Goal: Task Accomplishment & Management: Manage account settings

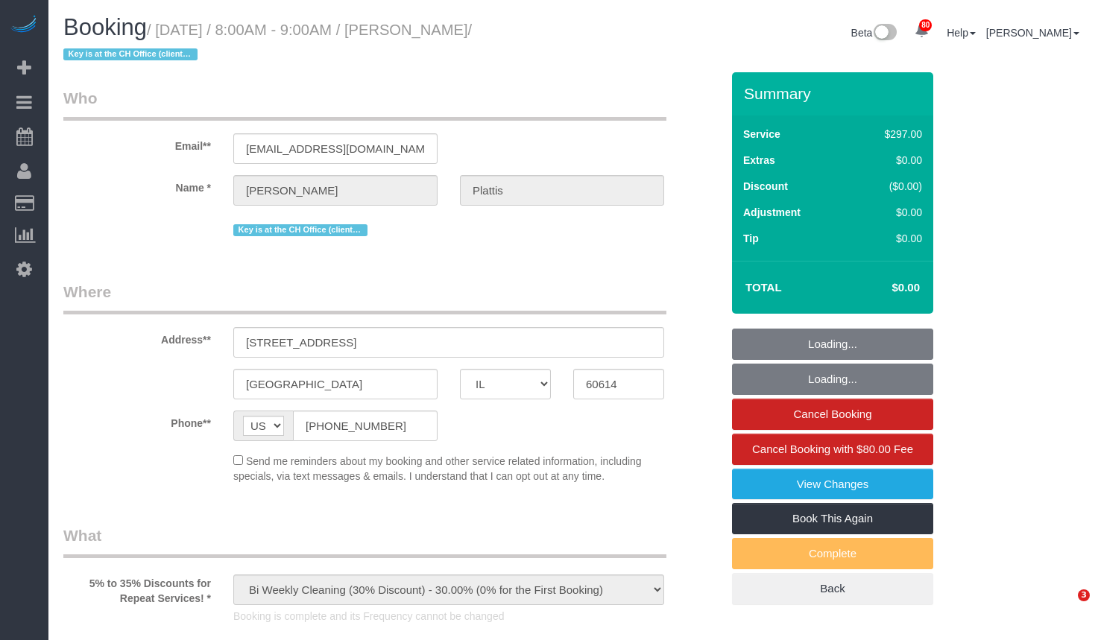
select select "IL"
select select "number:1"
select select "number:68"
select select "number:138"
select select "string:fspay-a7535858-b923-4027-97d0-99566c5f3533"
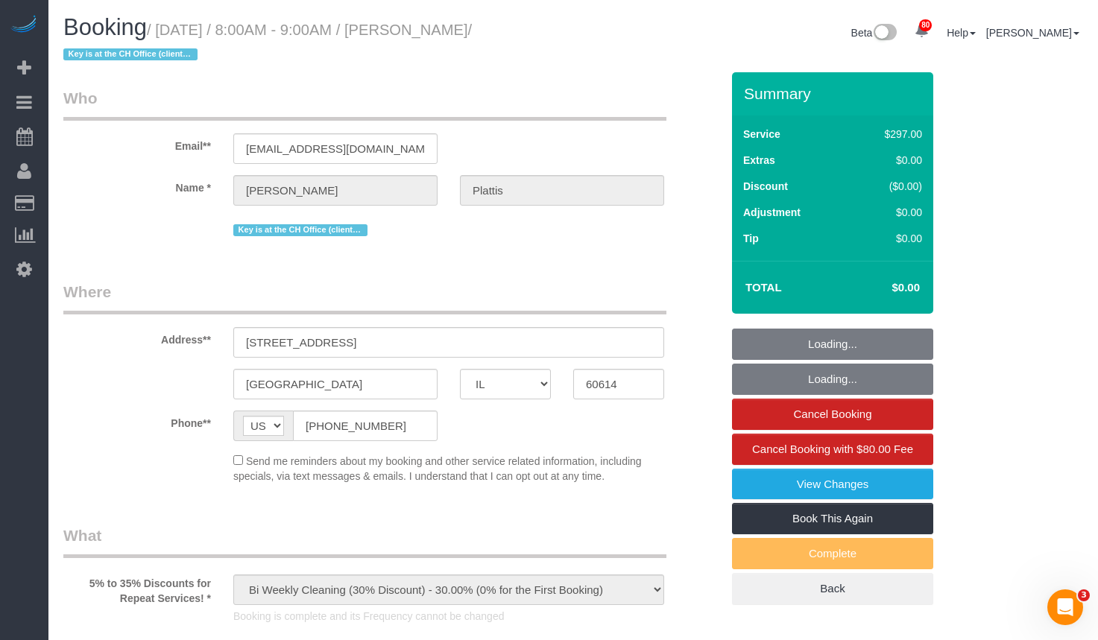
select select "513"
select select "2"
select select "10"
select select "spot1"
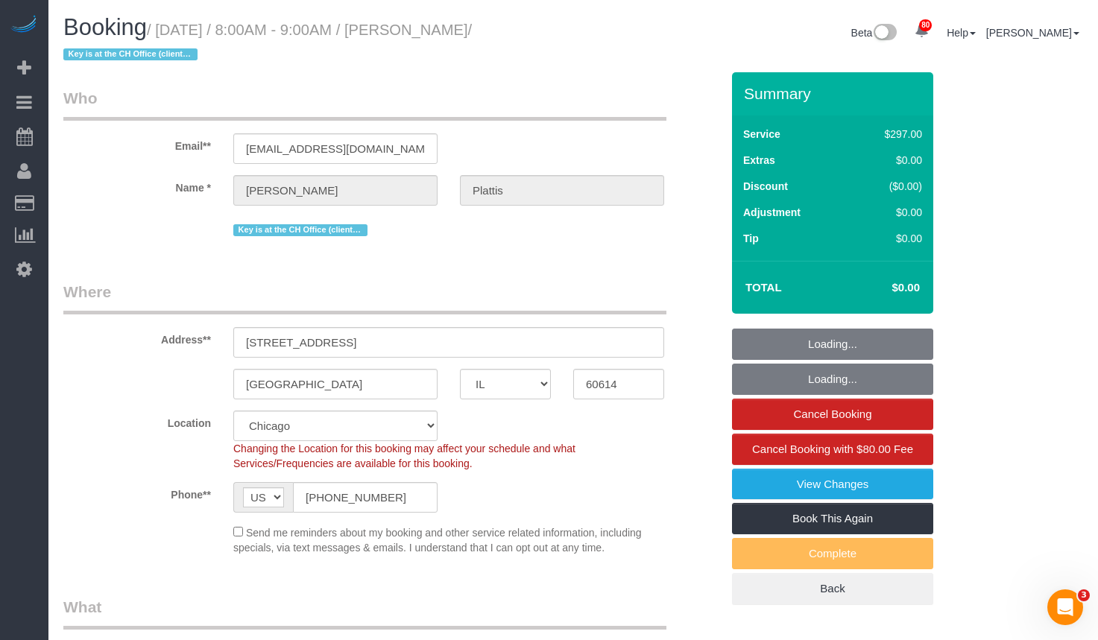
select select "object:1289"
select select "2"
select select "10"
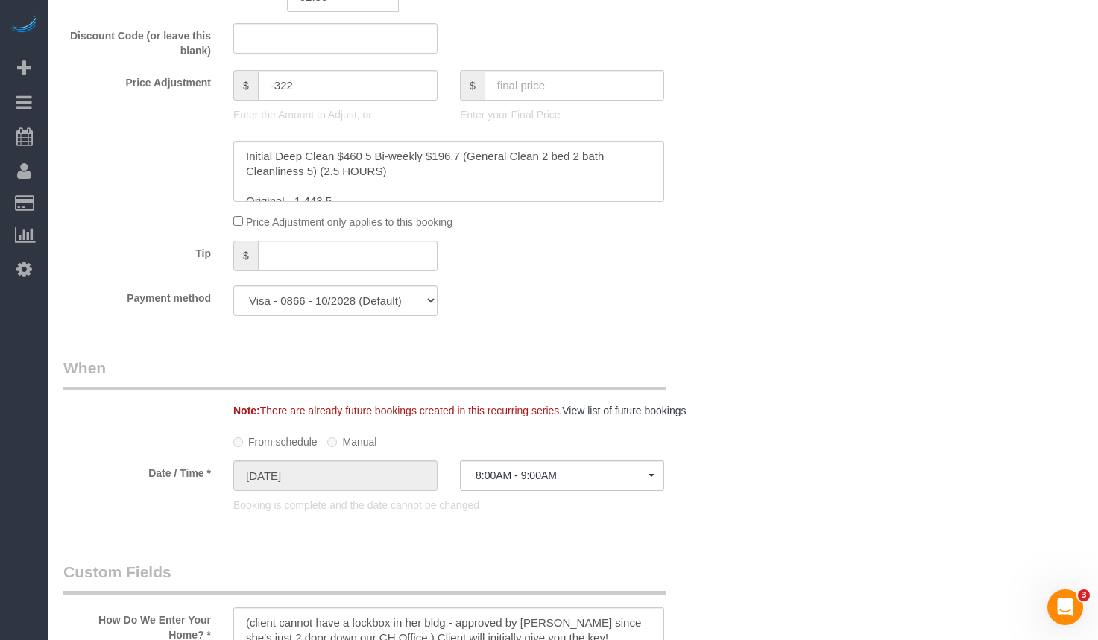
scroll to position [1192, 0]
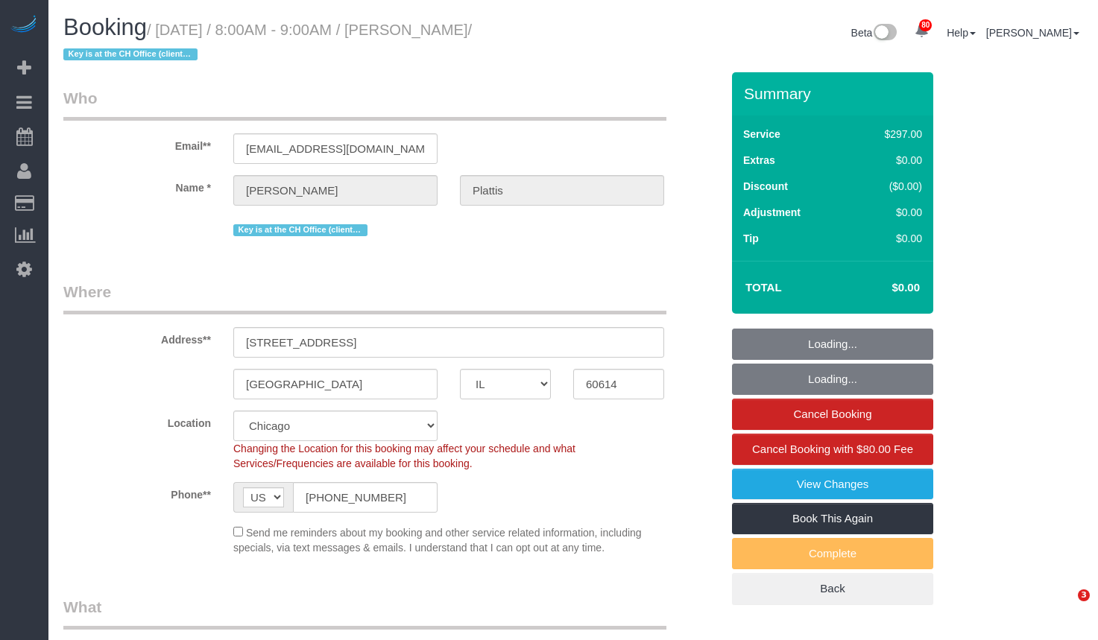
select select "IL"
select select "number:1"
select select "number:68"
select select "number:138"
select select "spot1"
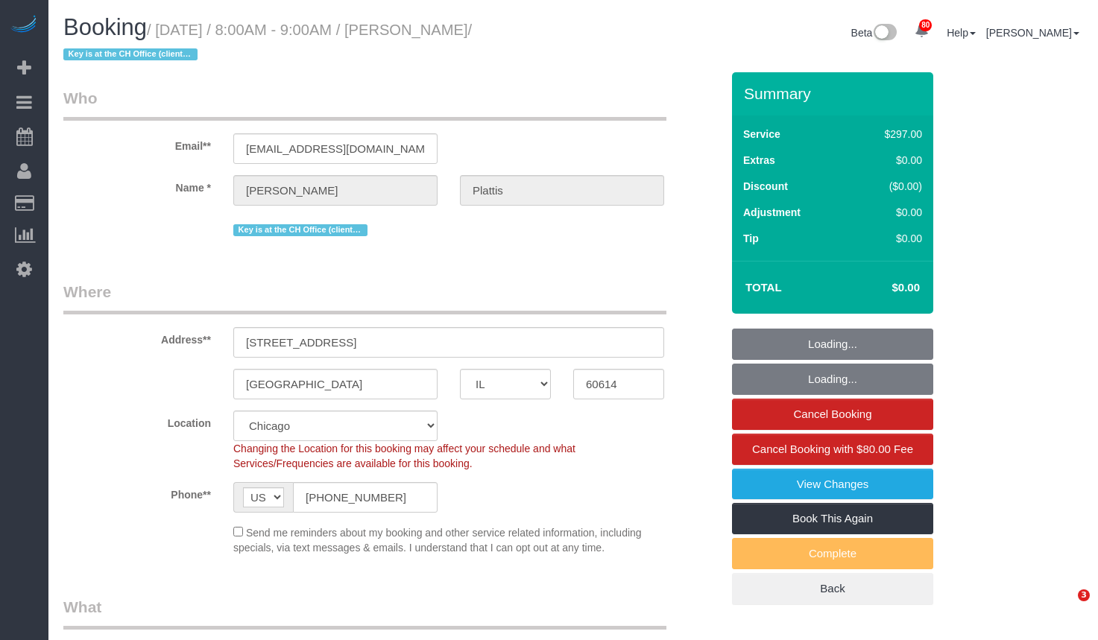
select select "513"
select select "2"
select select "10"
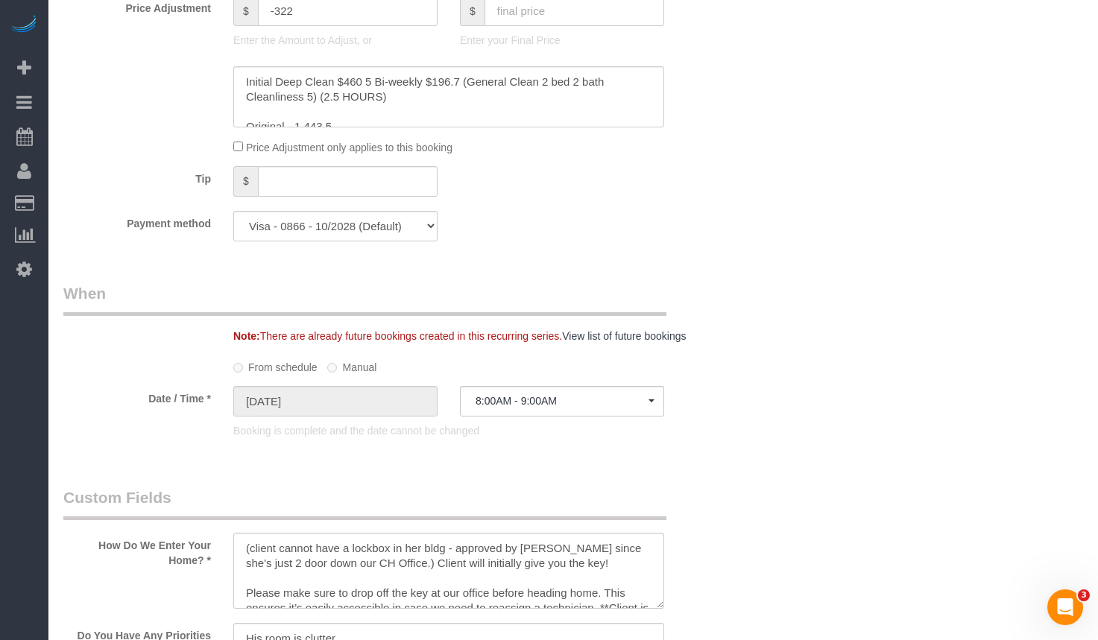
scroll to position [1267, 0]
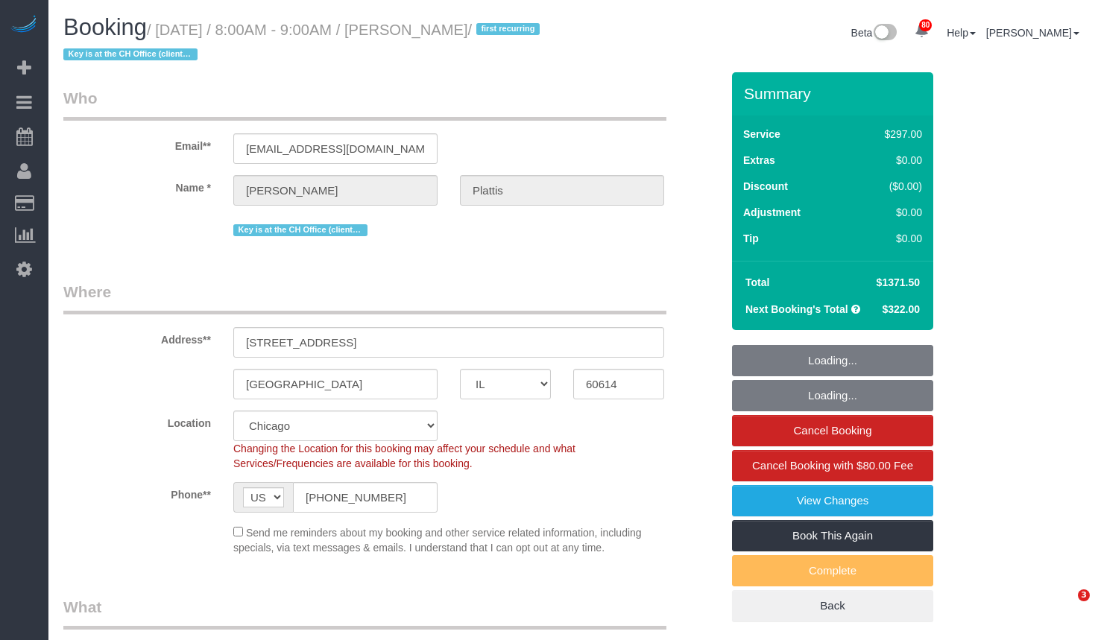
select select "IL"
select select "513"
select select "number:1"
select select "number:68"
select select "number:138"
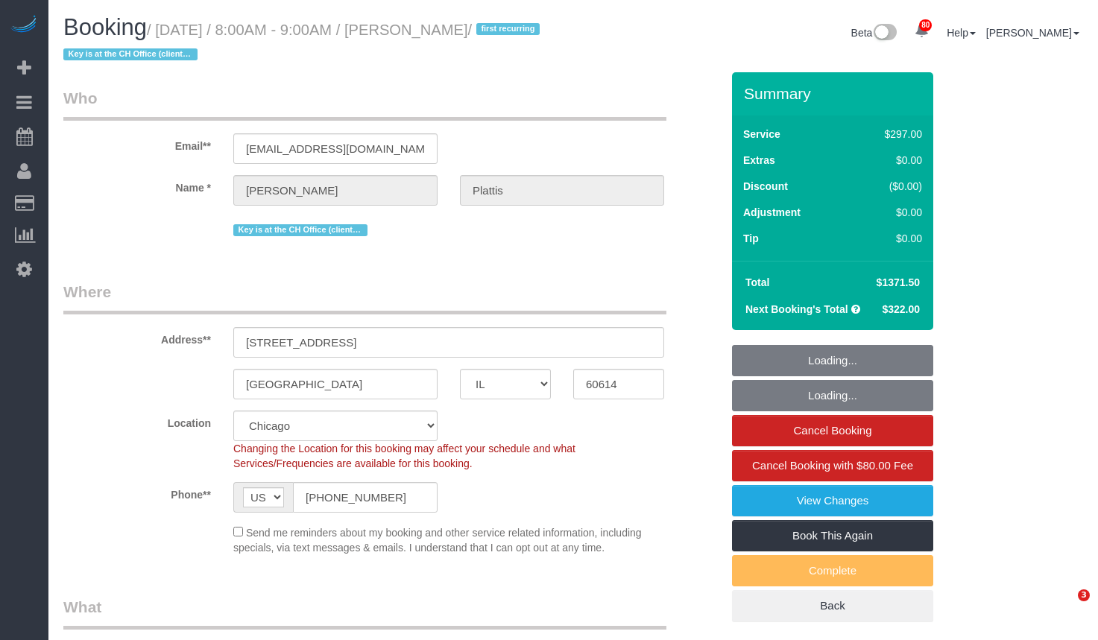
select select "number:106"
select select "spot1"
select select "2"
select select "10"
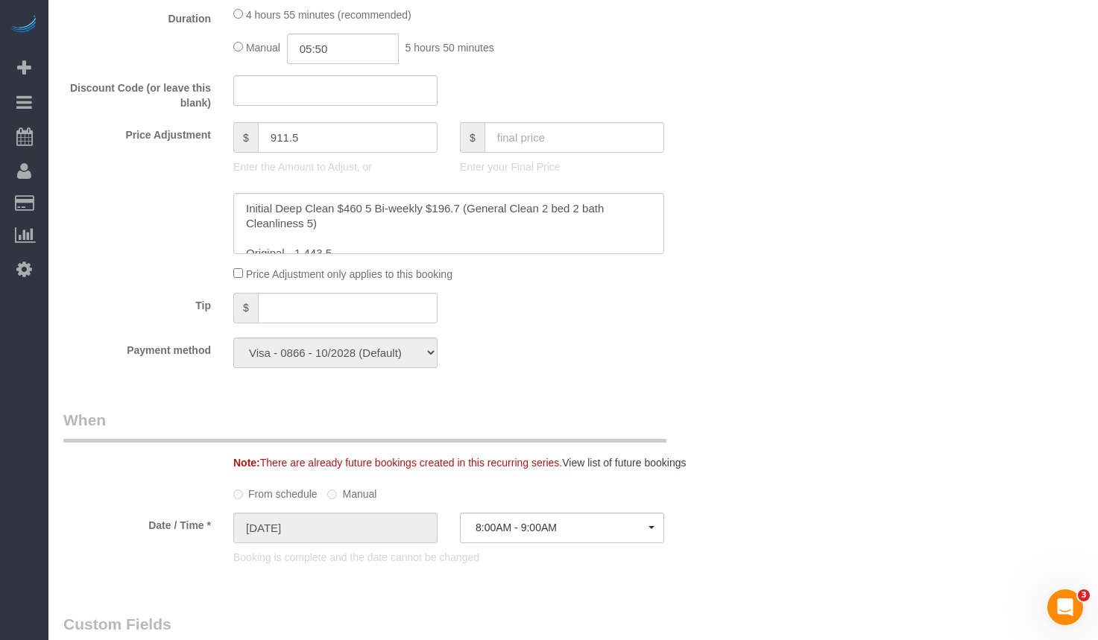
scroll to position [1192, 0]
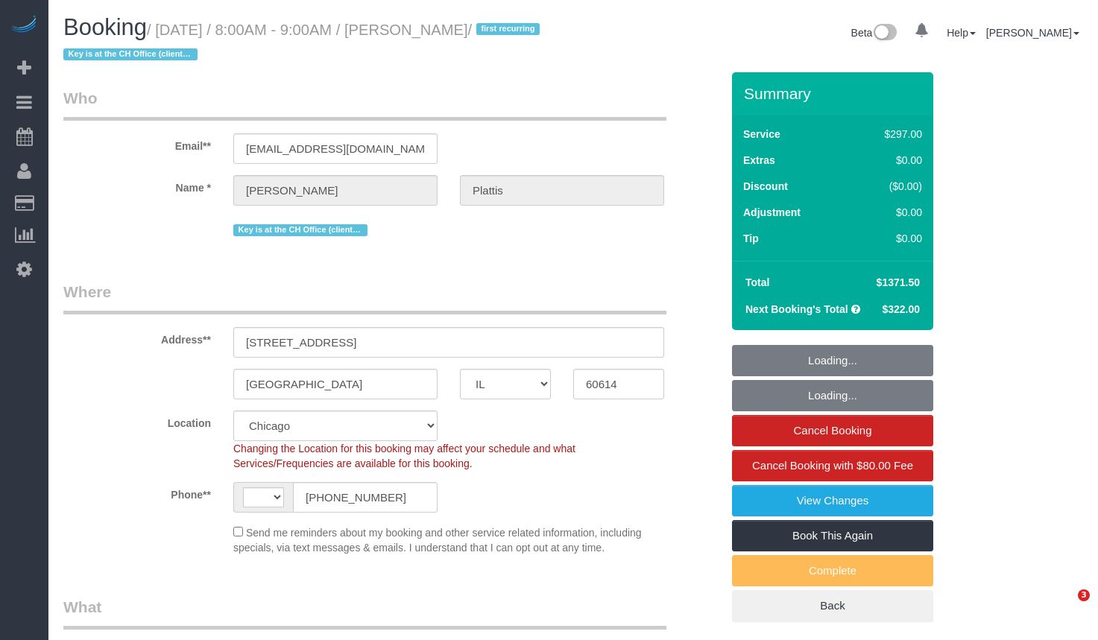
select select "IL"
select select "513"
select select "2"
select select "10"
select select "string:[GEOGRAPHIC_DATA]"
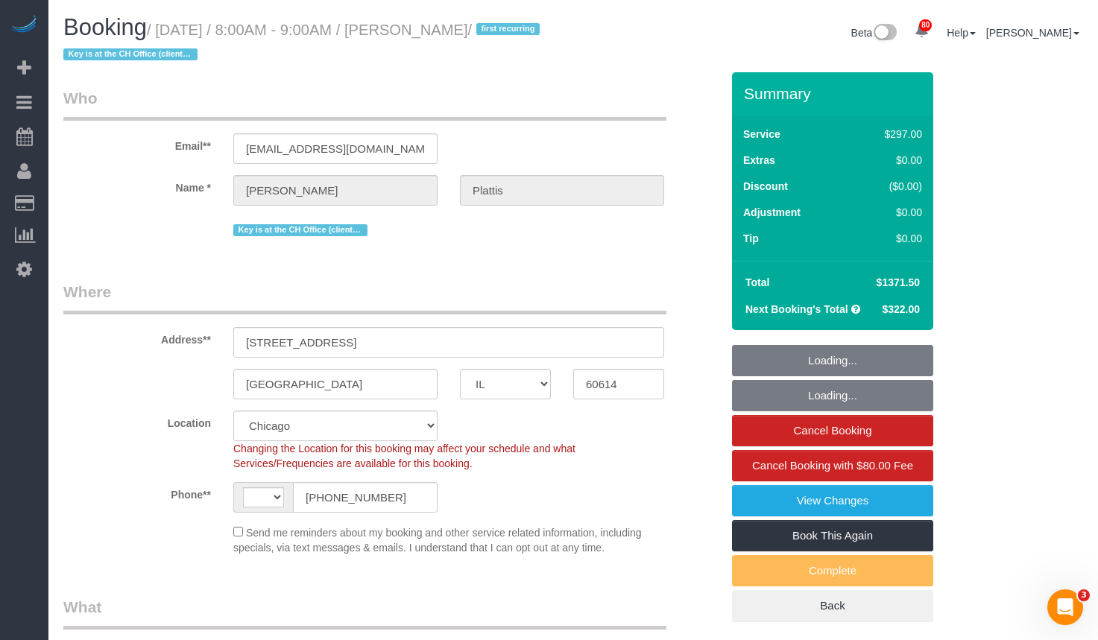
select select "object:978"
select select "spot1"
select select "number:1"
select select "number:68"
select select "number:138"
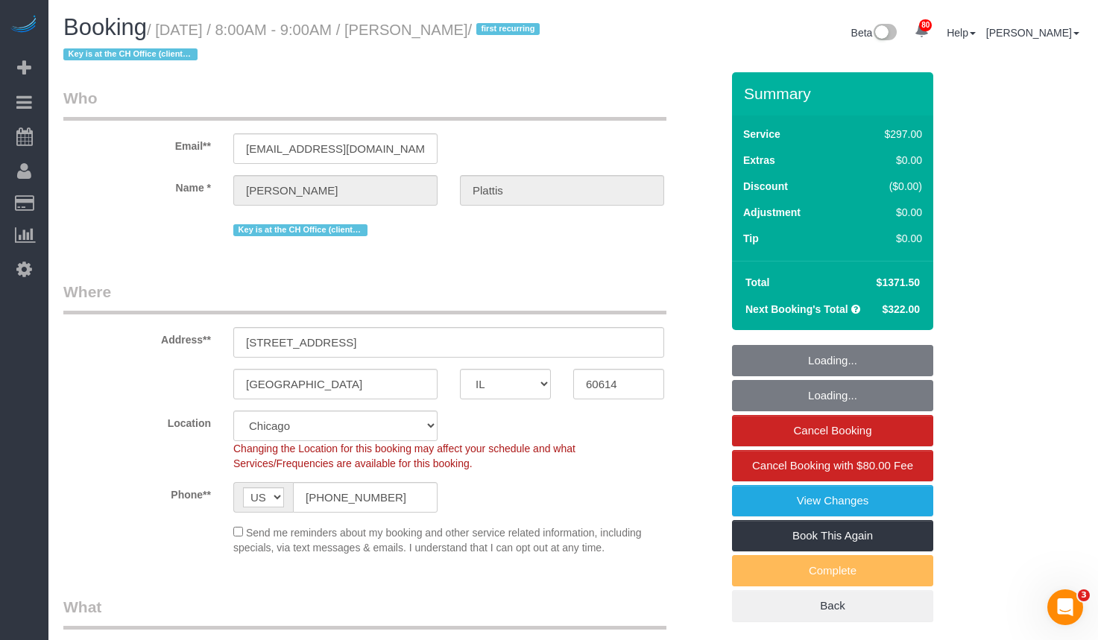
select select "number:106"
select select "2"
select select "10"
select select "object:1367"
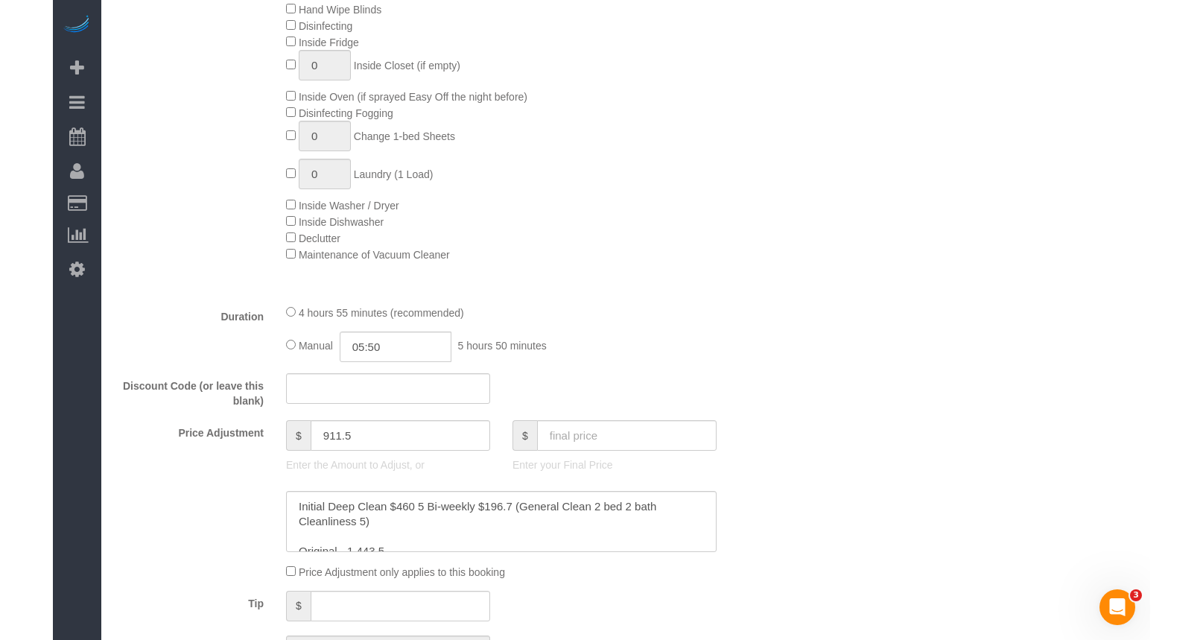
scroll to position [1118, 0]
